Goal: Task Accomplishment & Management: Use online tool/utility

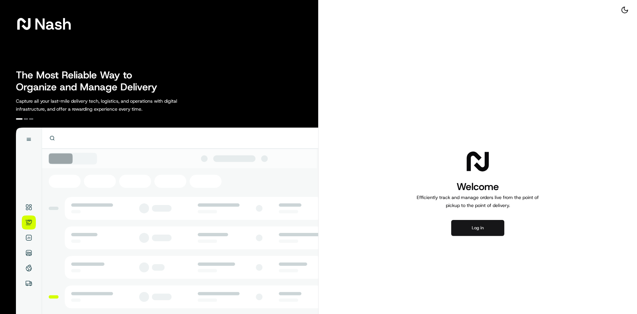
click at [480, 228] on button "Log in" at bounding box center [477, 228] width 53 height 16
